Goal: Register for event/course

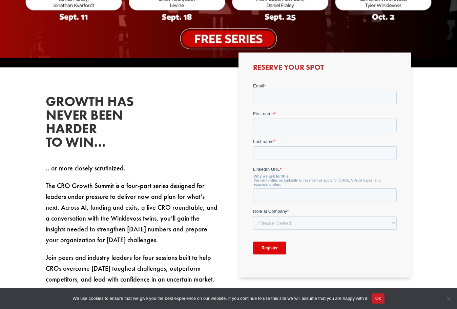
scroll to position [169, 0]
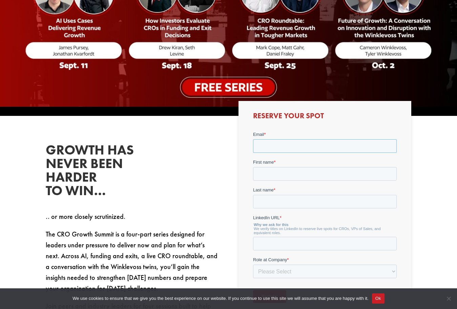
click at [283, 143] on input "Email *" at bounding box center [324, 146] width 143 height 14
type input "[PERSON_NAME][EMAIL_ADDRESS][PERSON_NAME][DOMAIN_NAME]"
type input "[PERSON_NAME]"
type input "n"
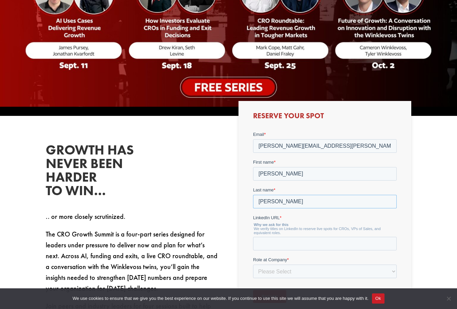
type input "[PERSON_NAME]"
click at [292, 243] on input "LinkedIn URL *" at bounding box center [324, 244] width 143 height 14
paste input "[URL][DOMAIN_NAME]"
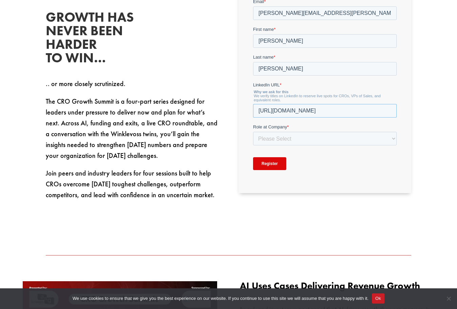
scroll to position [305, 0]
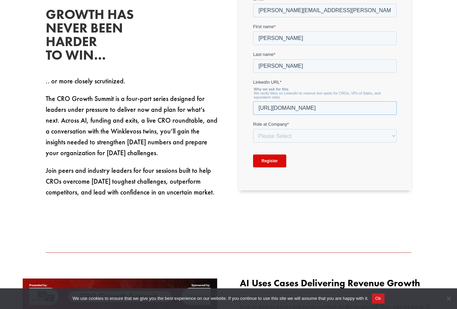
type input "[URL][DOMAIN_NAME]"
click at [289, 139] on select "Please Select C-Level (CRO, CSO, etc) Senior Leadership (VP of Sales, VP of Ena…" at bounding box center [324, 136] width 143 height 14
select select "Senior Leadership (VP of Sales, VP of Enablement, etc)"
click at [253, 133] on select "Please Select C-Level (CRO, CSO, etc) Senior Leadership (VP of Sales, VP of Ena…" at bounding box center [324, 136] width 143 height 14
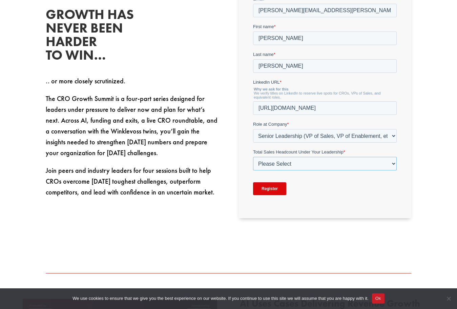
drag, startPoint x: 289, startPoint y: 142, endPoint x: 284, endPoint y: 164, distance: 22.2
click at [284, 164] on select "Please Select Just Me 1-9 [PHONE_NUMBER] [PHONE_NUMBER]+" at bounding box center [324, 164] width 143 height 14
select select "Just Me"
click at [253, 161] on select "Please Select Just Me 1-9 [PHONE_NUMBER] [PHONE_NUMBER]+" at bounding box center [324, 164] width 143 height 14
click at [328, 190] on div "Register" at bounding box center [324, 189] width 143 height 24
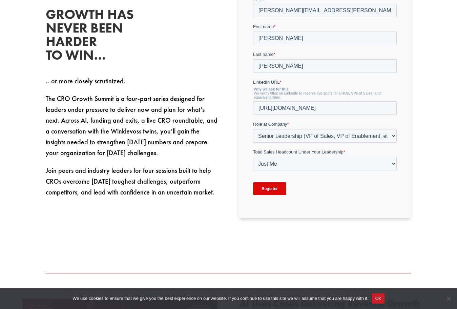
click at [274, 190] on input "Register" at bounding box center [269, 188] width 33 height 13
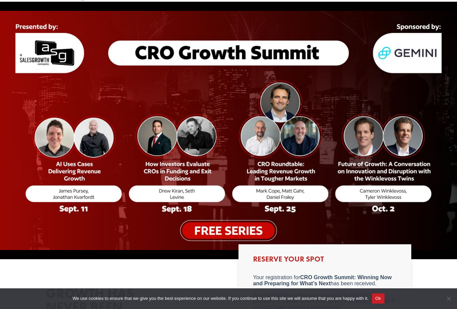
scroll to position [0, 0]
